Goal: Task Accomplishment & Management: Manage account settings

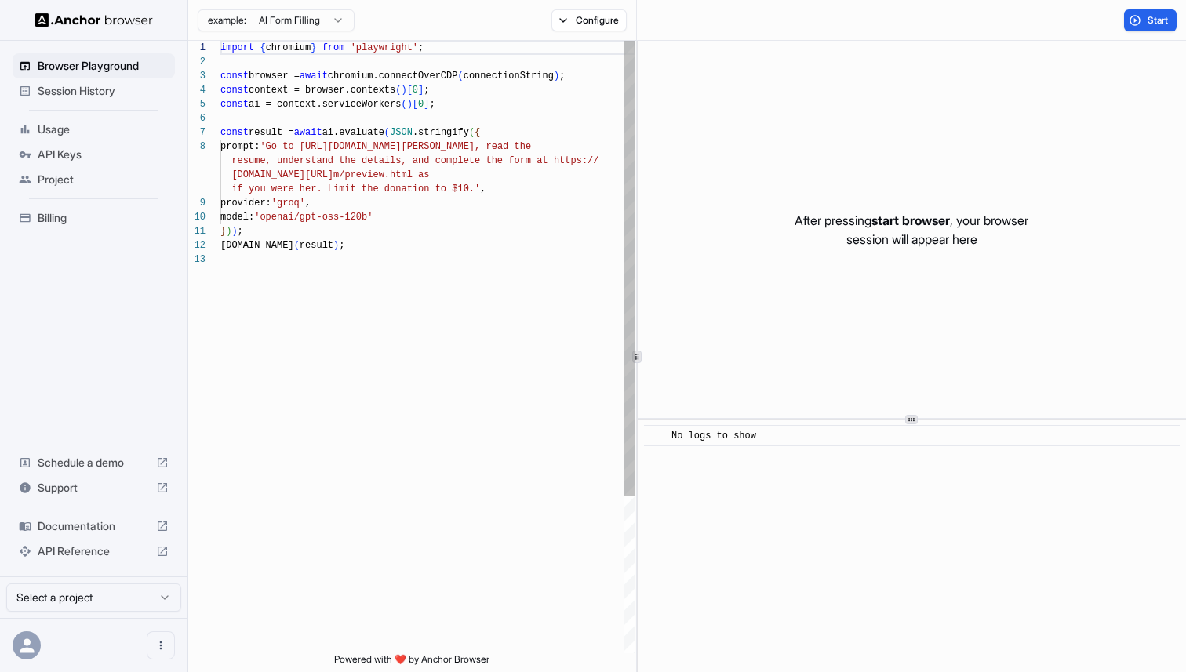
scroll to position [99, 0]
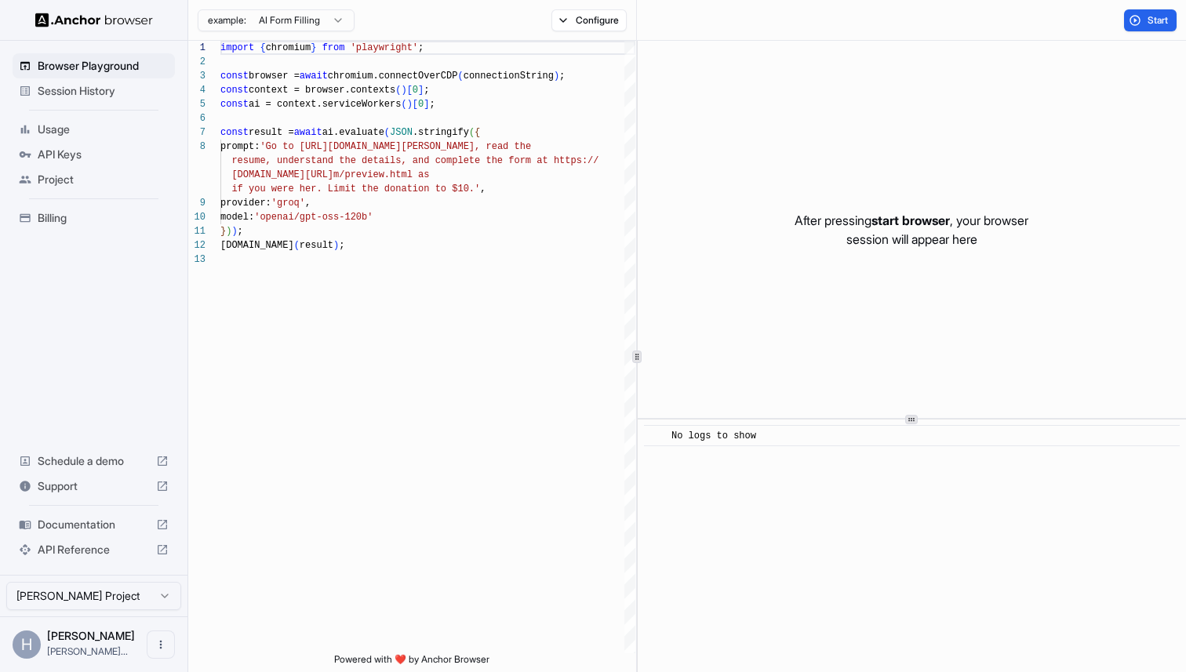
click at [83, 94] on span "Session History" at bounding box center [103, 91] width 131 height 16
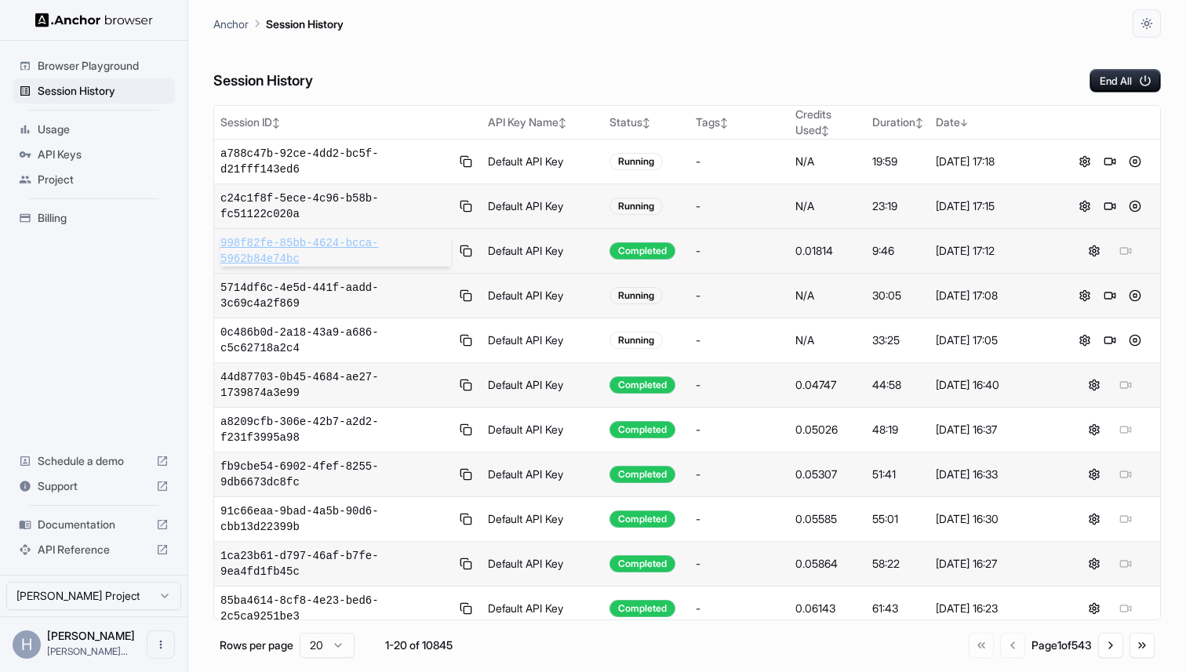
click at [326, 247] on span "998f82fe-85bb-4624-bcca-5962b84e74bc" at bounding box center [335, 250] width 231 height 31
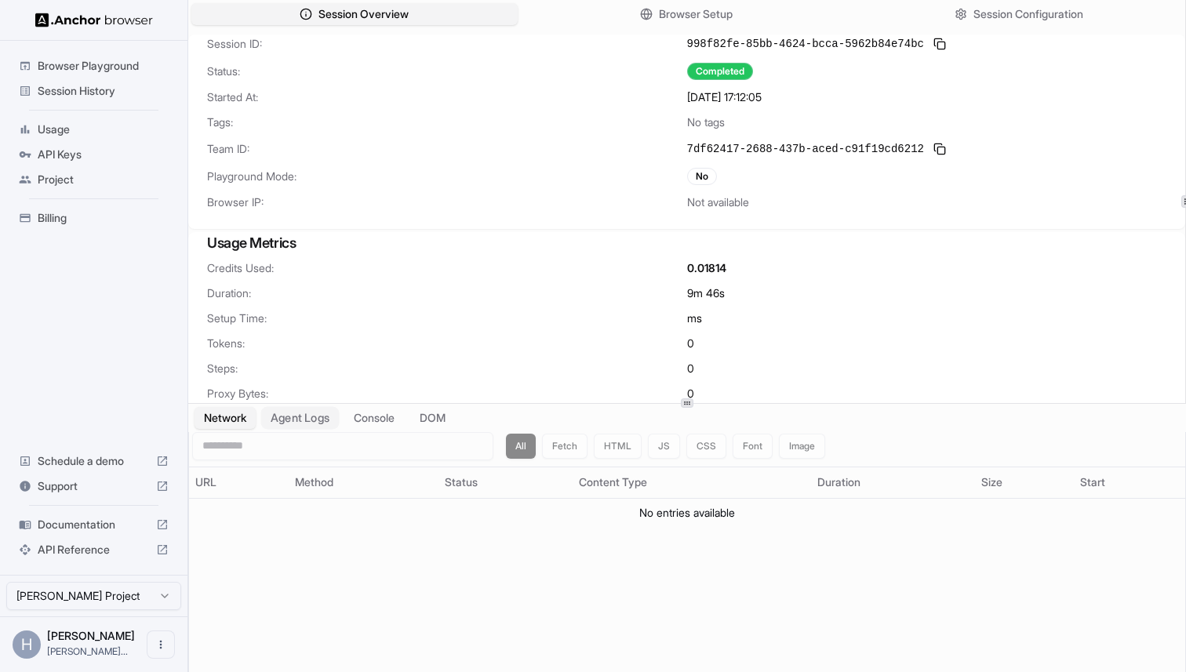
click at [317, 424] on button "Agent Logs" at bounding box center [300, 417] width 78 height 23
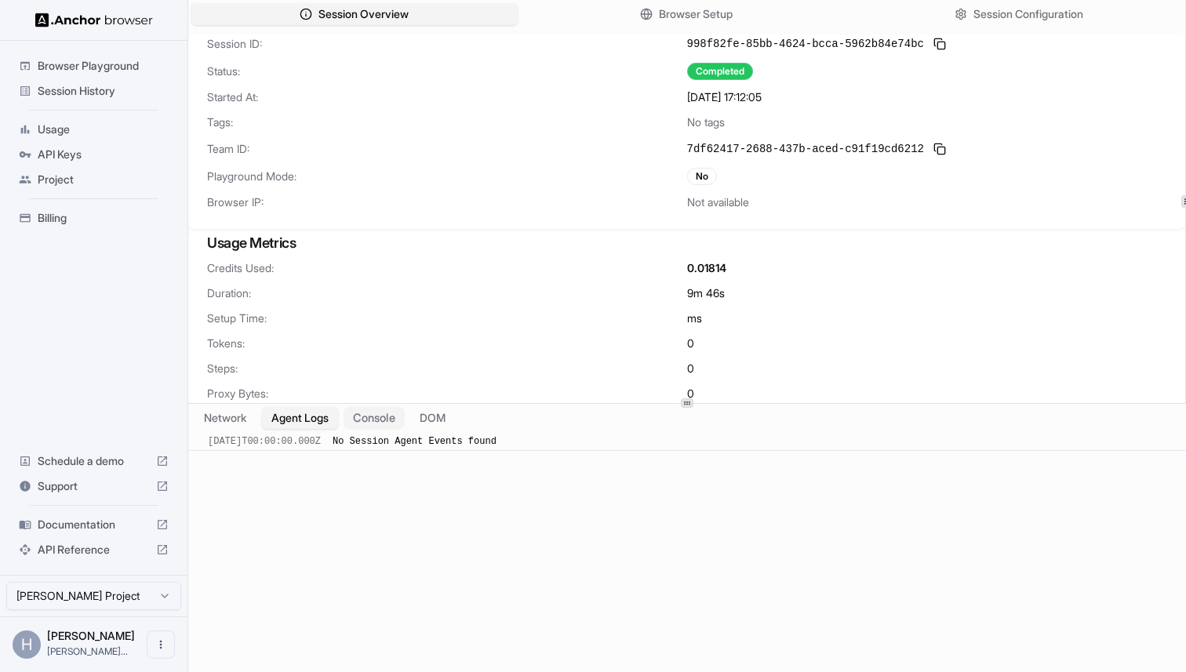
click at [381, 425] on button "Console" at bounding box center [374, 417] width 61 height 23
click at [447, 426] on button "DOM" at bounding box center [433, 417] width 46 height 23
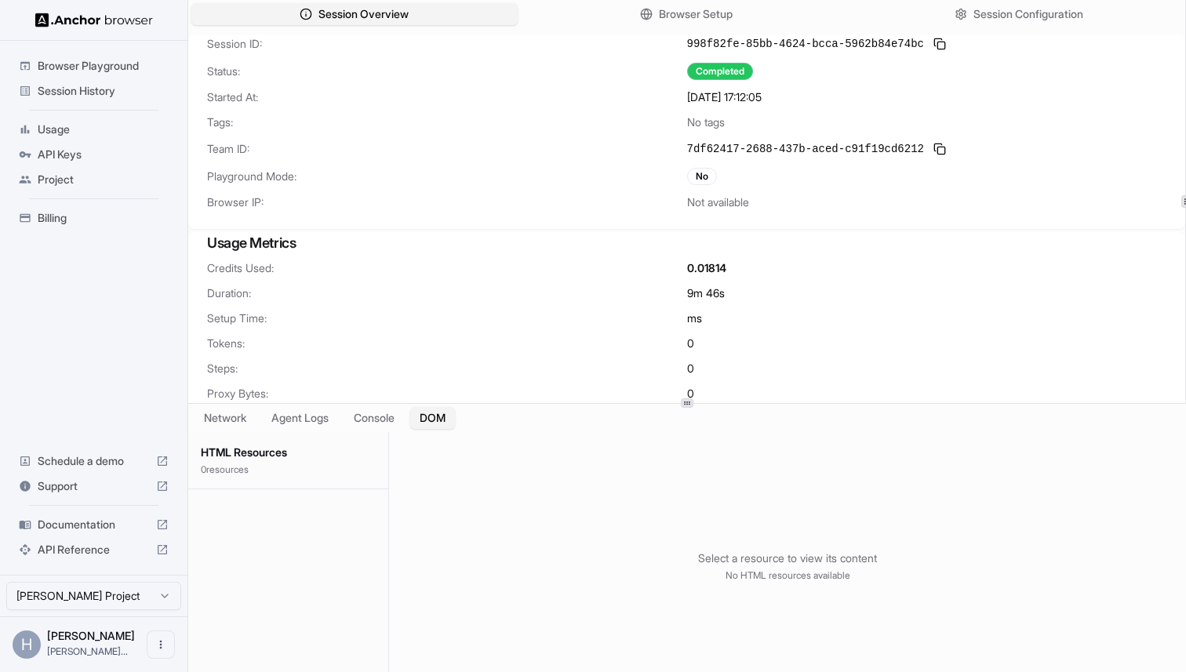
click at [384, 430] on div "Network Agent Logs Console DOM" at bounding box center [687, 418] width 998 height 28
click at [370, 423] on button "Console" at bounding box center [374, 417] width 61 height 23
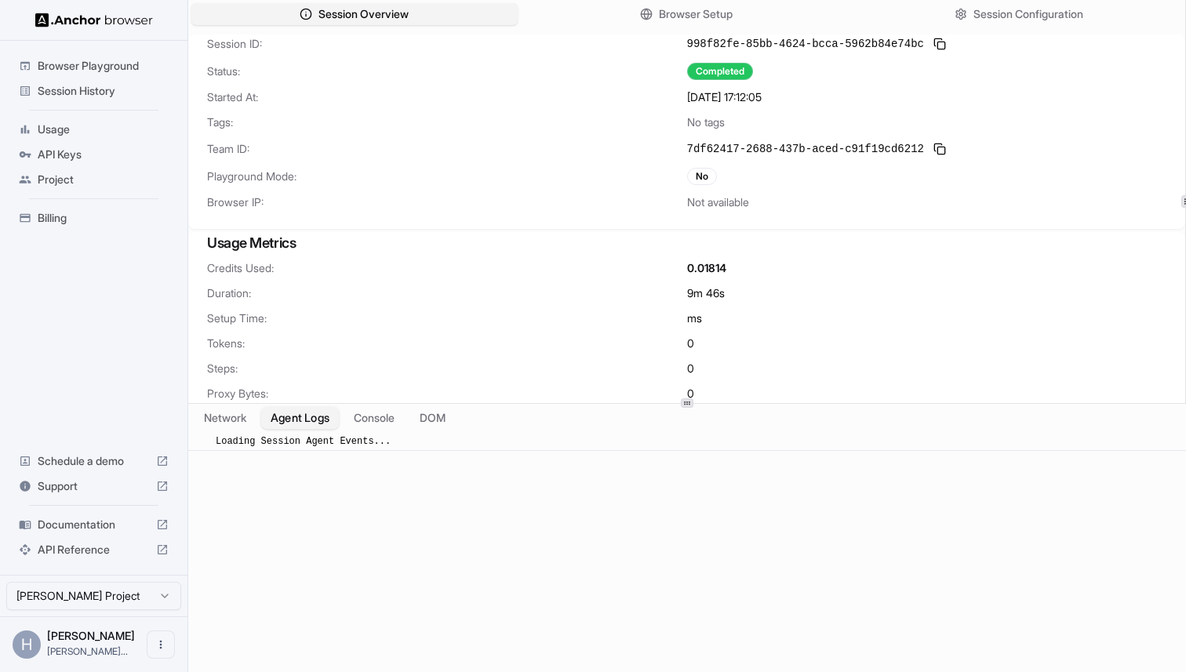
click at [324, 416] on button "Agent Logs" at bounding box center [300, 417] width 78 height 23
click at [218, 421] on button "Network" at bounding box center [225, 417] width 63 height 23
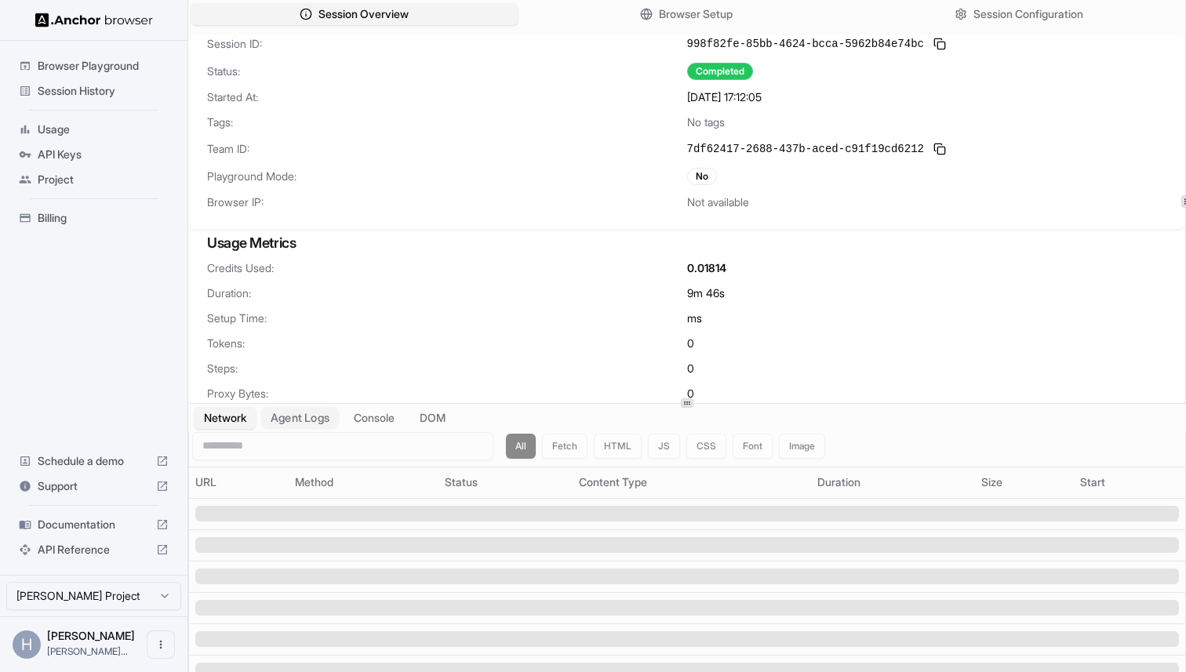
click at [269, 421] on button "Agent Logs" at bounding box center [300, 417] width 78 height 23
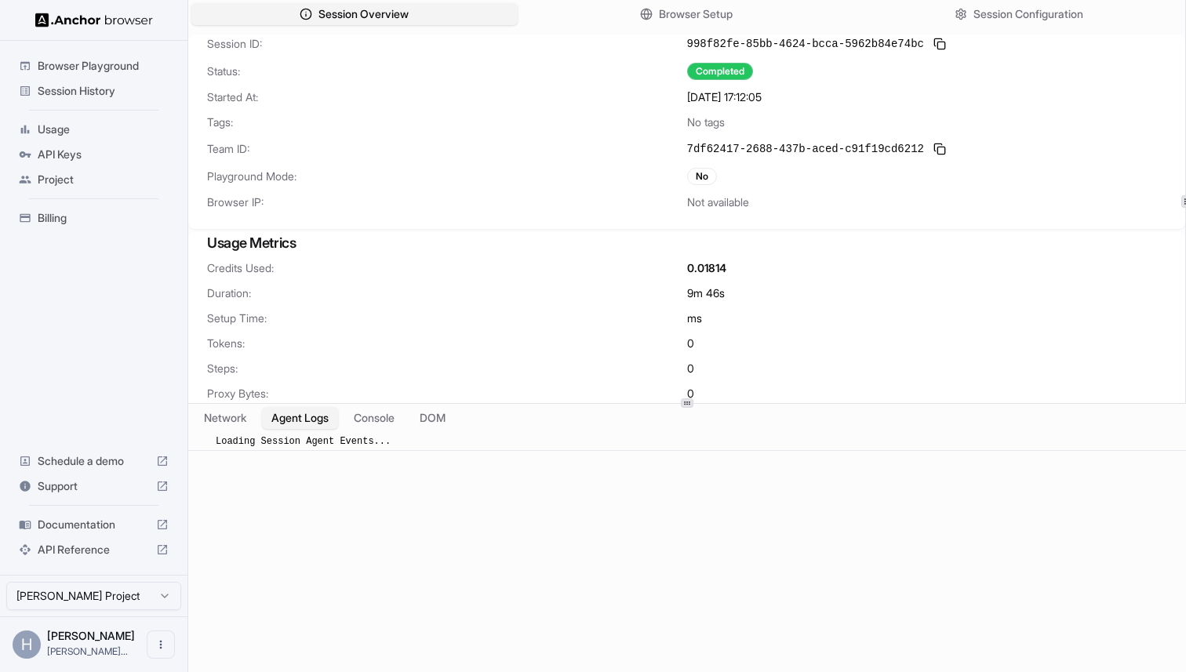
click at [67, 174] on span "Project" at bounding box center [103, 180] width 131 height 16
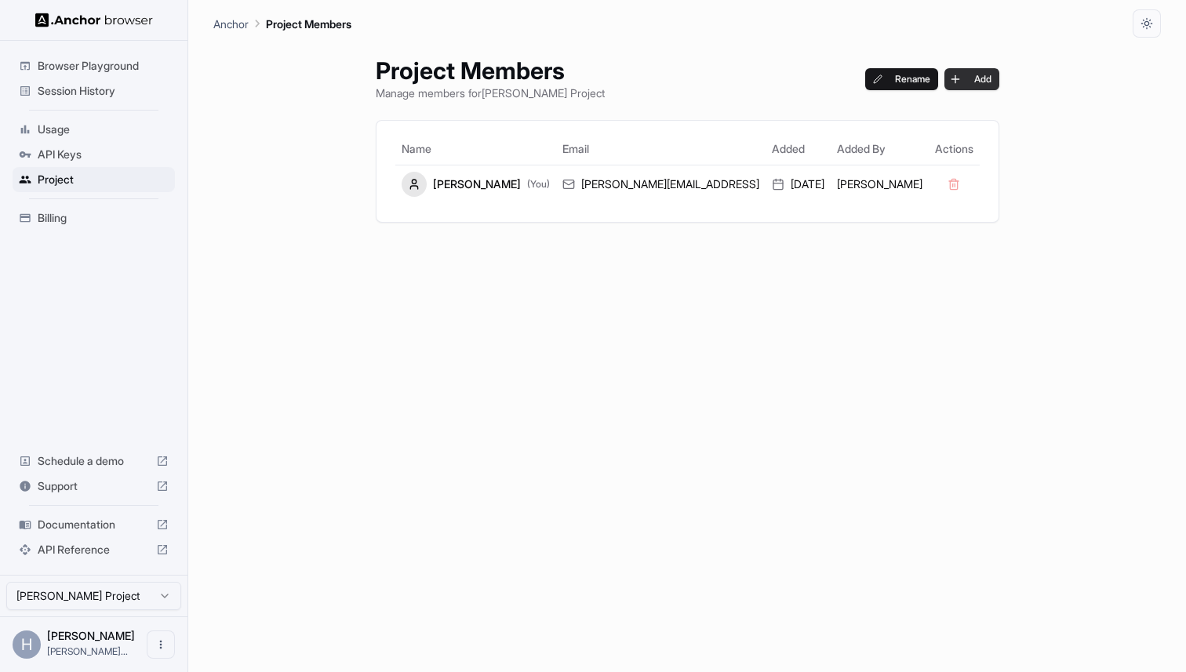
click at [945, 78] on button "Add" at bounding box center [972, 79] width 55 height 22
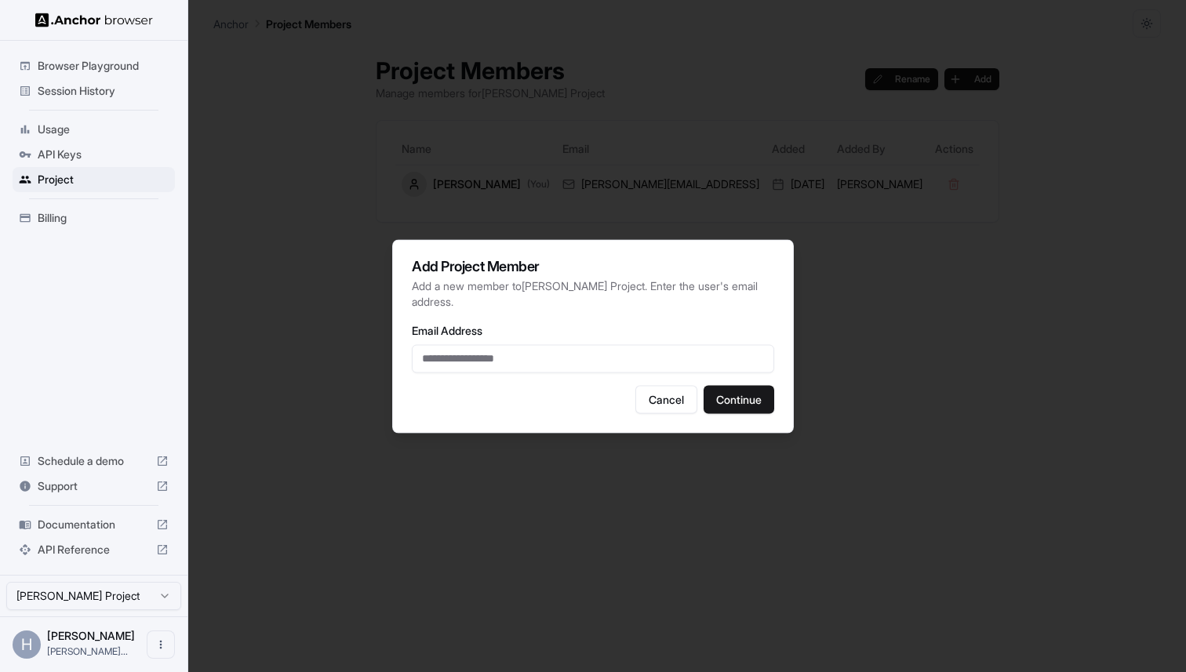
click at [516, 361] on input "Email Address" at bounding box center [593, 358] width 363 height 28
type input "**********"
click at [739, 403] on button "Continue" at bounding box center [739, 399] width 71 height 28
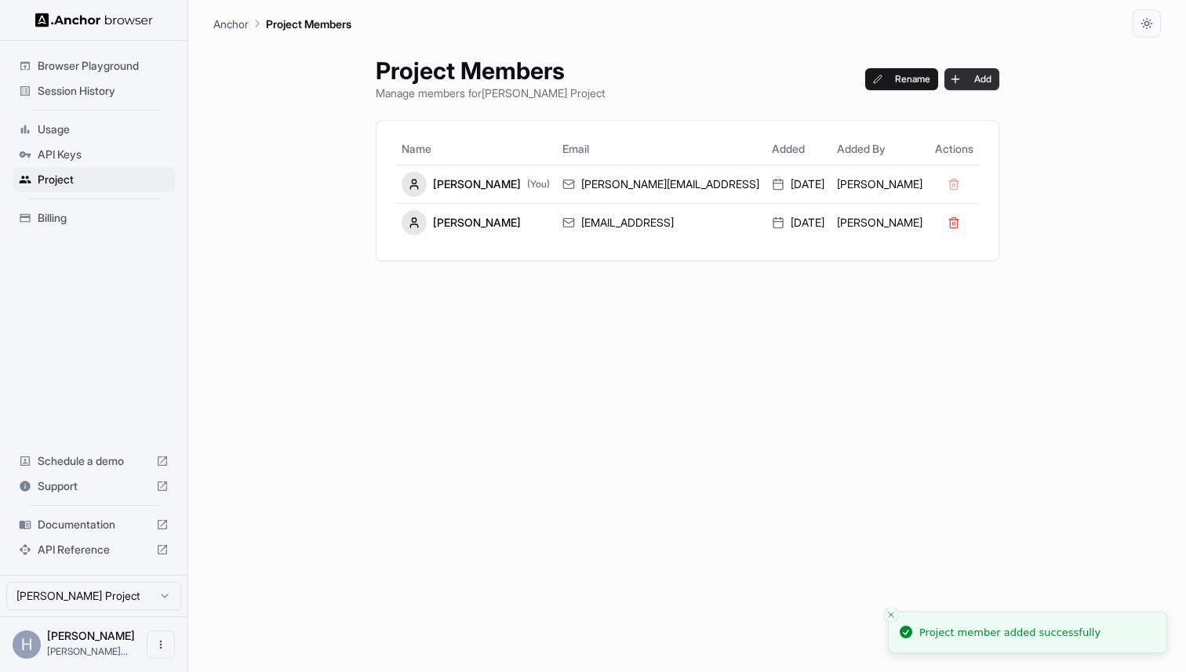
click at [945, 74] on button "Add" at bounding box center [972, 79] width 55 height 22
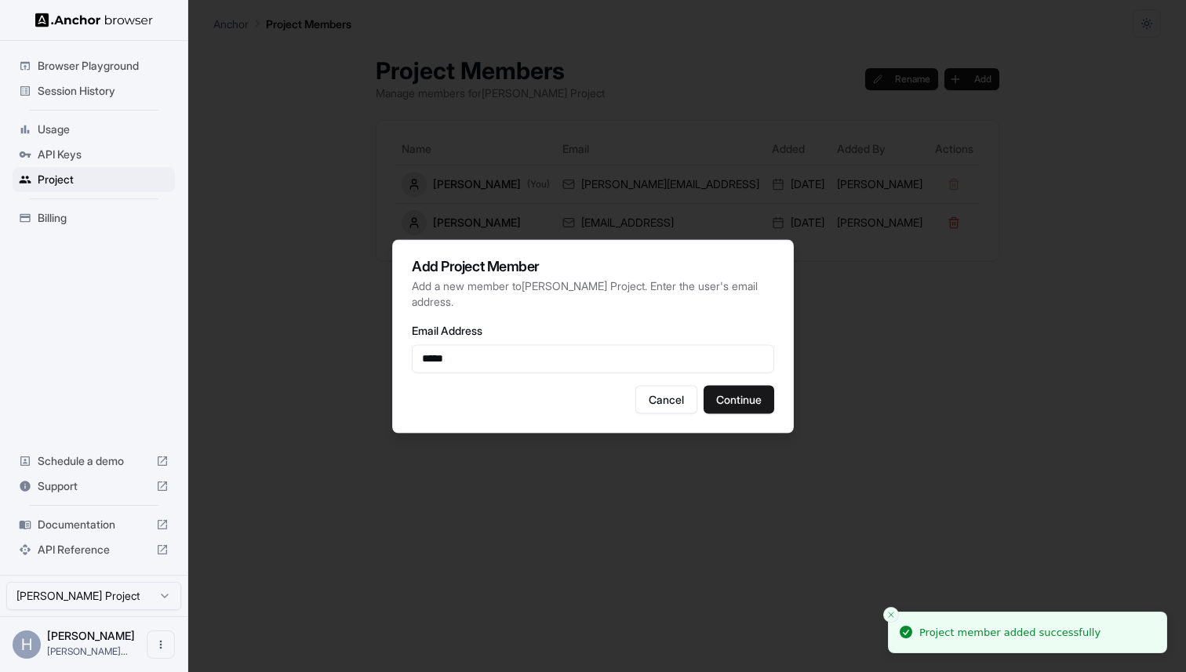
type input "**********"
click at [756, 391] on button "Continue" at bounding box center [739, 399] width 71 height 28
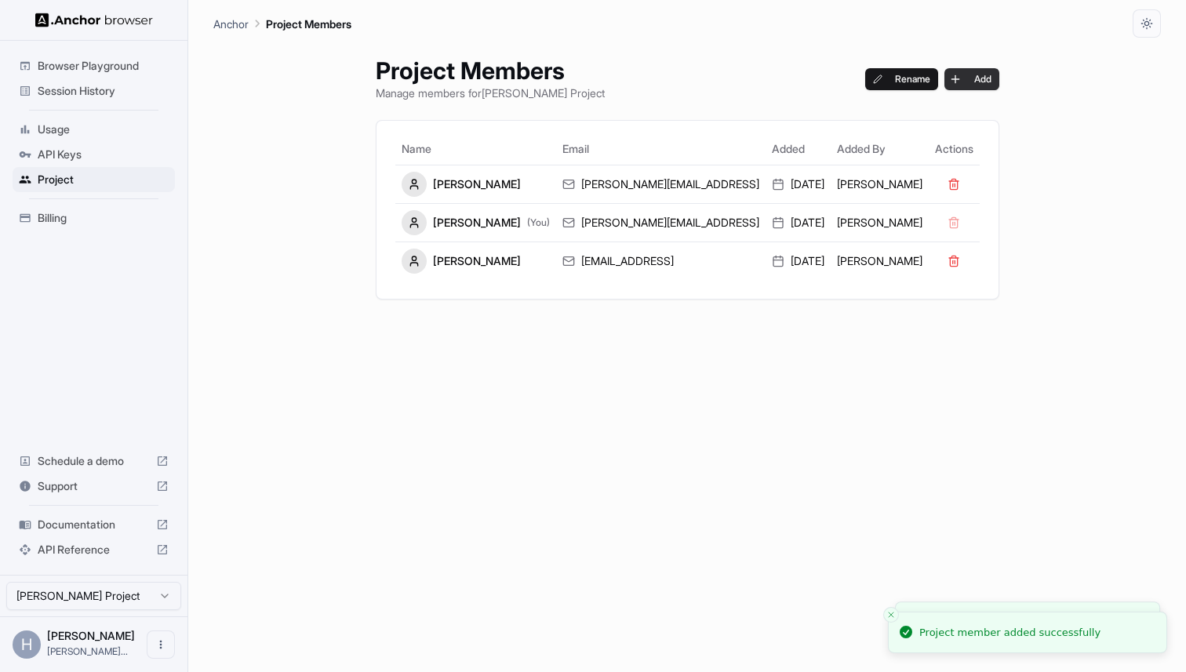
click at [945, 78] on button "Add" at bounding box center [972, 79] width 55 height 22
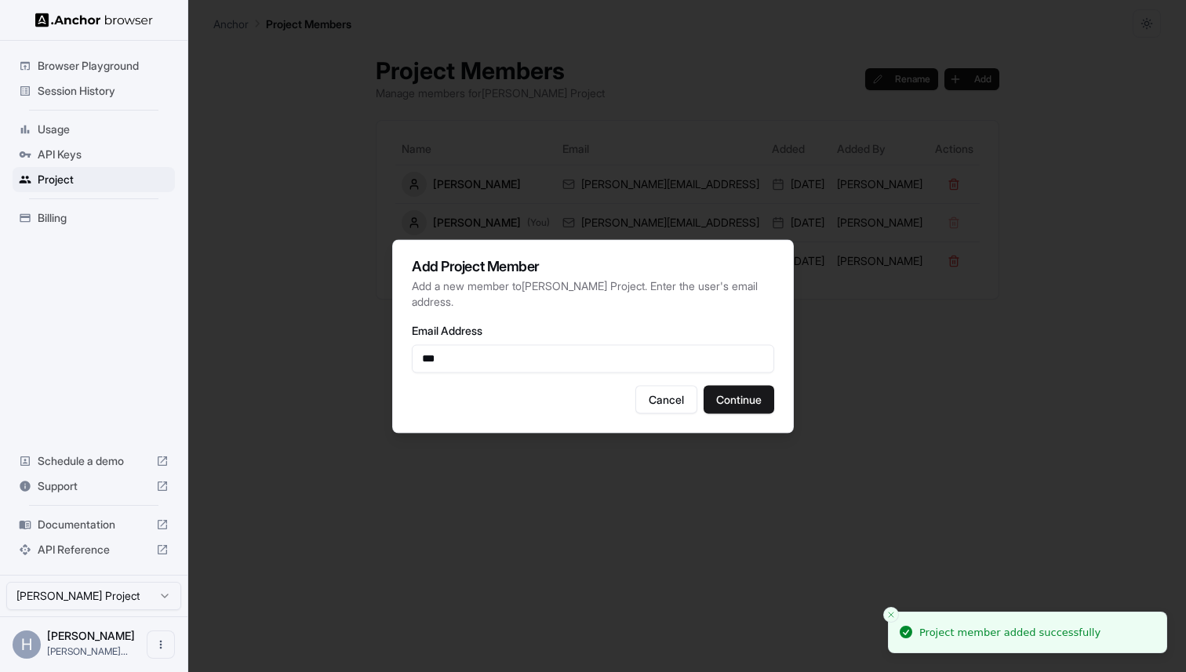
type input "**********"
click at [755, 392] on button "Continue" at bounding box center [739, 399] width 71 height 28
